Goal: Information Seeking & Learning: Learn about a topic

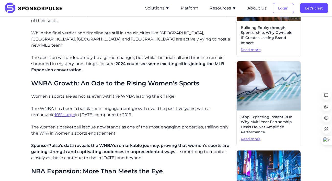
scroll to position [4, 0]
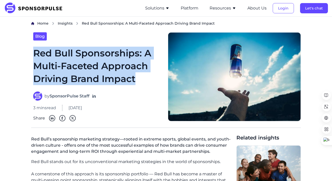
drag, startPoint x: 33, startPoint y: 51, endPoint x: 136, endPoint y: 81, distance: 107.9
click at [136, 82] on h1 "Red Bull Sponsorships: A Multi-Faceted Approach Driving Brand Impact" at bounding box center [97, 66] width 129 height 39
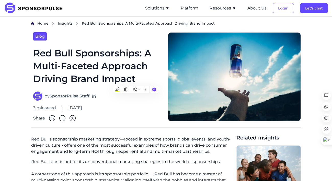
click at [154, 41] on div "Blog Red Bull Sponsorships: A Multi-Faceted Approach Driving Brand Impact by Sp…" at bounding box center [97, 76] width 133 height 89
click at [117, 33] on div "Blog" at bounding box center [97, 36] width 129 height 8
